Goal: Use online tool/utility: Use online tool/utility

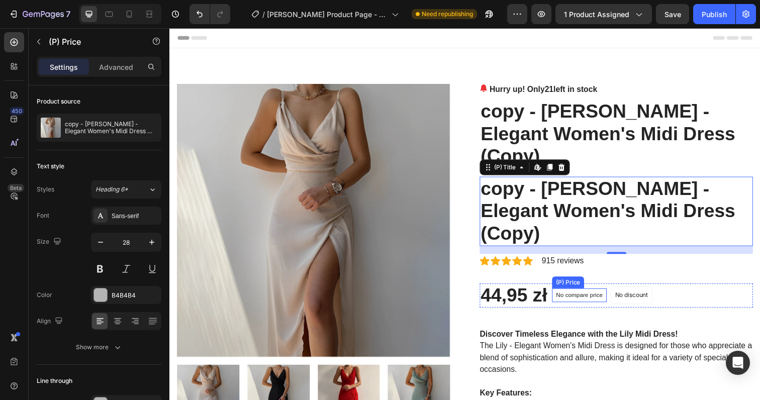
click at [585, 294] on div "No compare price (P) Price" at bounding box center [588, 301] width 56 height 14
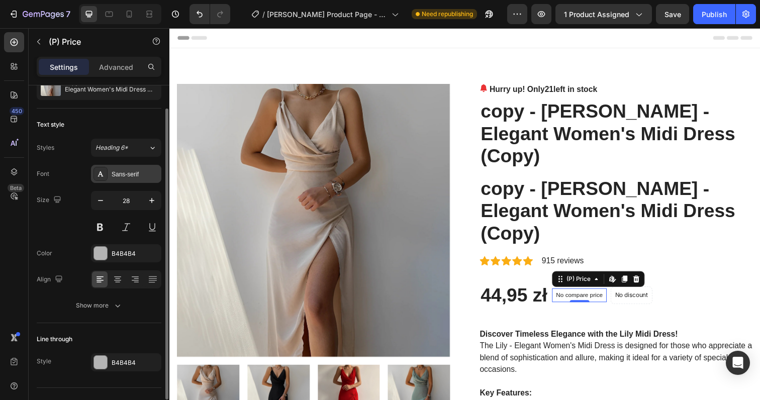
scroll to position [61, 0]
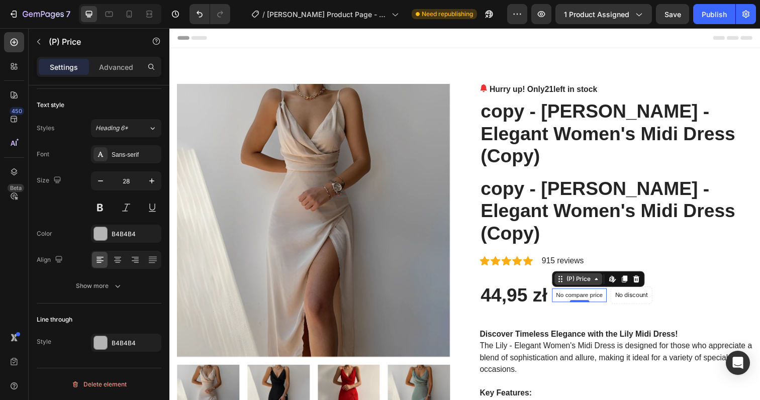
click at [589, 280] on div "(P) Price" at bounding box center [586, 284] width 29 height 9
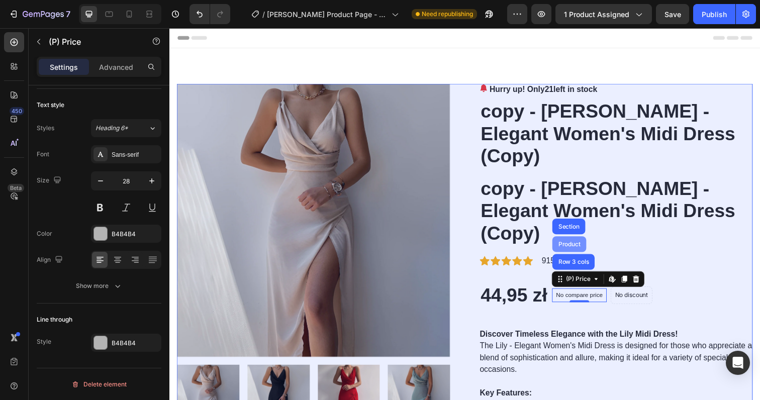
click at [576, 246] on div "Product" at bounding box center [577, 249] width 27 height 6
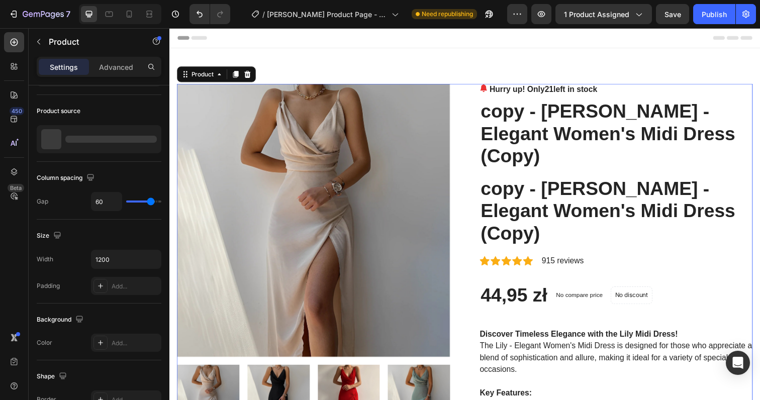
scroll to position [0, 0]
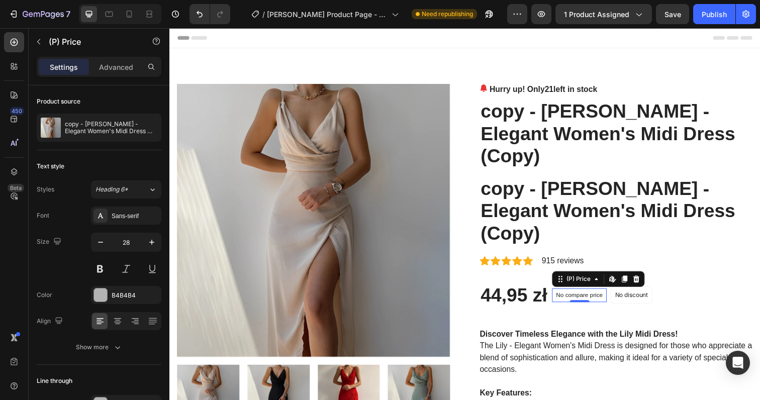
click at [578, 298] on p "No compare price" at bounding box center [588, 301] width 48 height 6
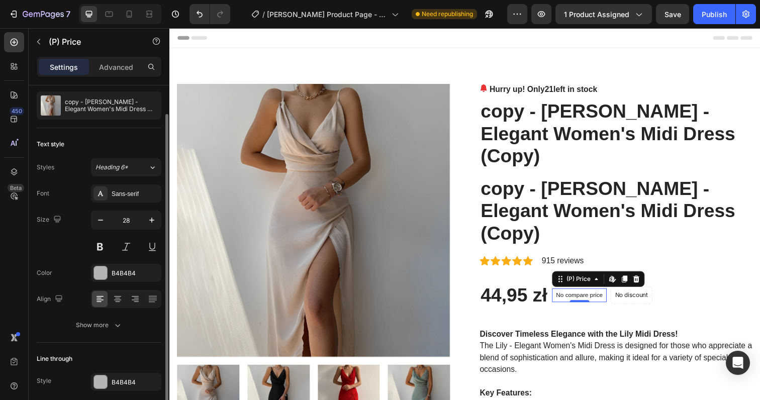
scroll to position [61, 0]
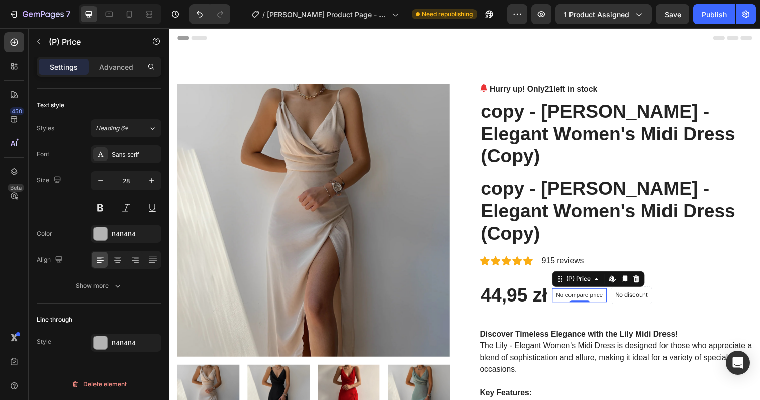
click at [582, 298] on p "No compare price" at bounding box center [588, 301] width 48 height 6
click at [583, 278] on div "(P) Price" at bounding box center [586, 284] width 49 height 12
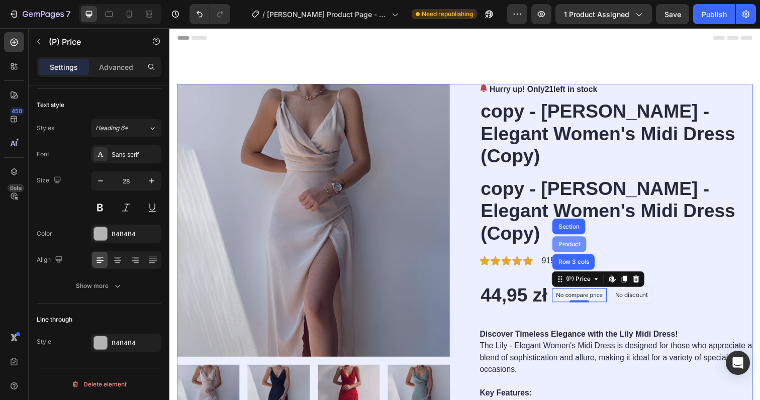
click at [578, 246] on div "Product" at bounding box center [577, 249] width 27 height 6
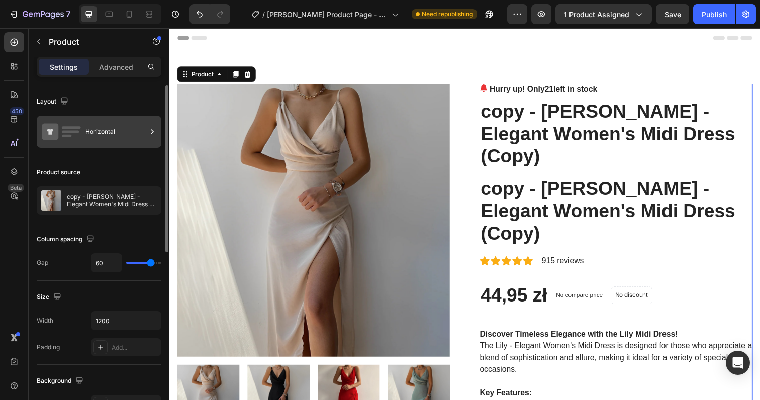
click at [88, 137] on div "Horizontal" at bounding box center [115, 131] width 61 height 23
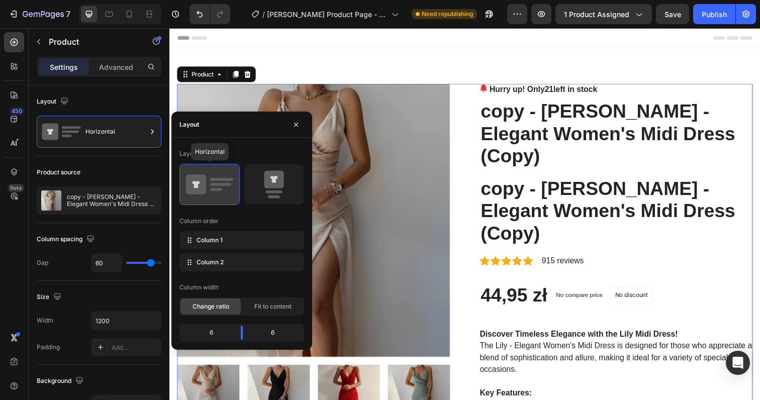
click at [210, 194] on icon at bounding box center [209, 184] width 47 height 28
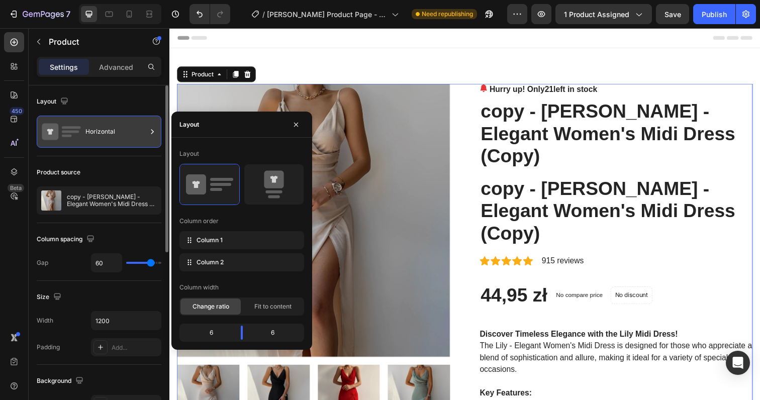
click at [89, 139] on div "Horizontal" at bounding box center [115, 131] width 61 height 23
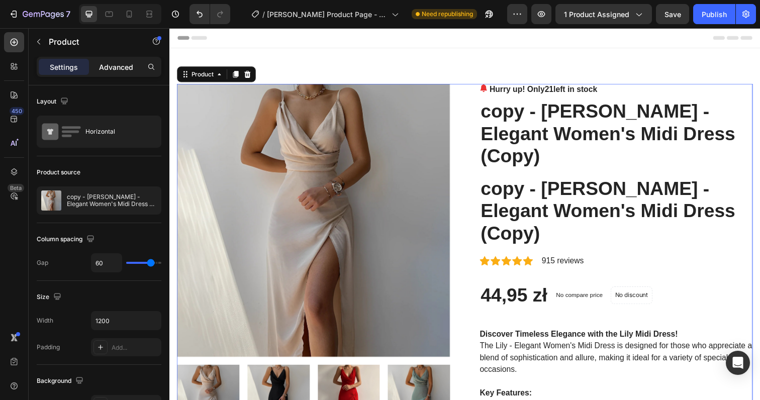
click at [123, 71] on p "Advanced" at bounding box center [116, 67] width 34 height 11
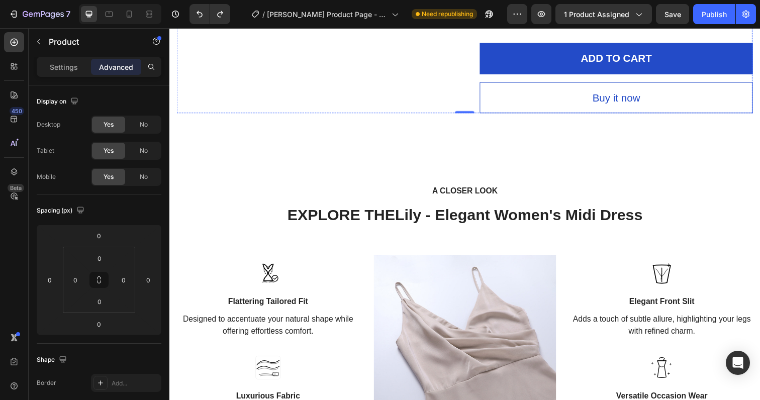
scroll to position [859, 0]
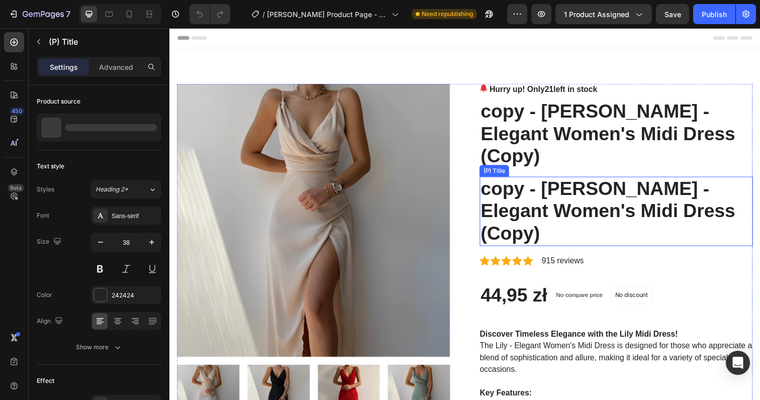
click at [624, 180] on h2 "copy - [PERSON_NAME] - Elegant Women's Midi Dress (Copy)" at bounding box center [625, 215] width 279 height 71
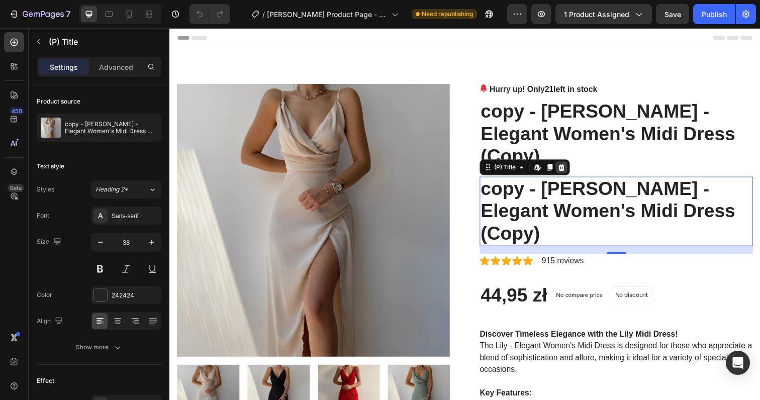
click at [569, 166] on icon at bounding box center [569, 170] width 8 height 8
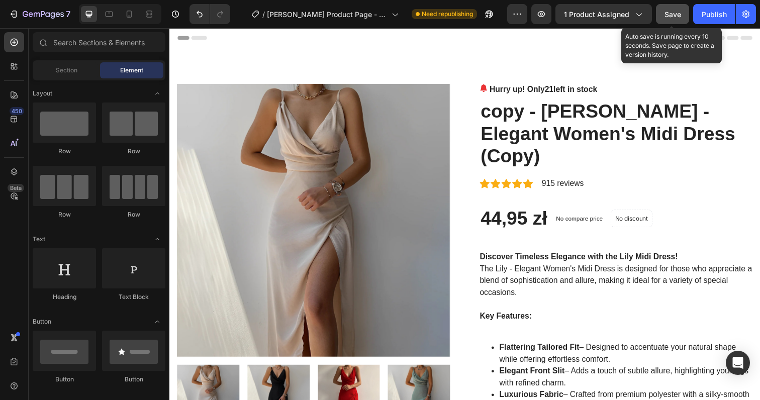
click at [670, 11] on span "Save" at bounding box center [672, 14] width 17 height 9
